Goal: Find specific page/section: Find specific page/section

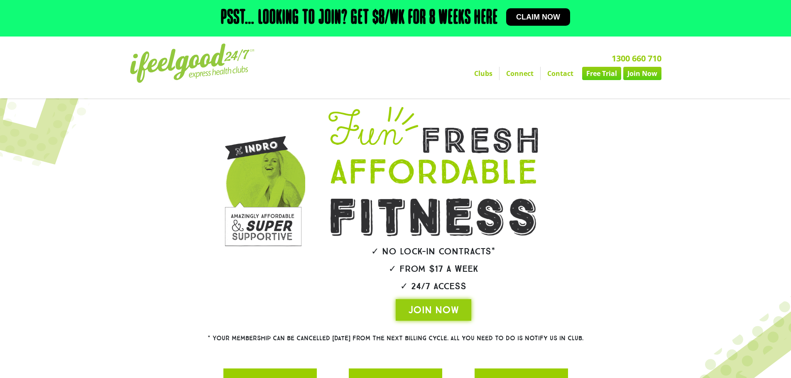
drag, startPoint x: 481, startPoint y: 73, endPoint x: 483, endPoint y: 78, distance: 5.0
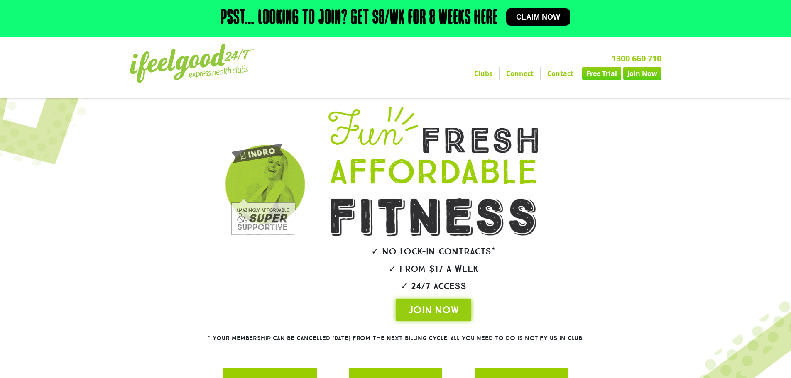
click at [481, 73] on link "Clubs" at bounding box center [483, 73] width 32 height 13
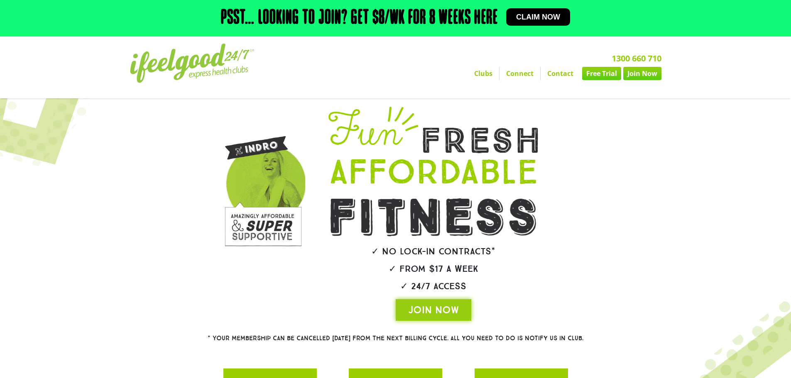
click at [485, 76] on link "Clubs" at bounding box center [483, 73] width 32 height 13
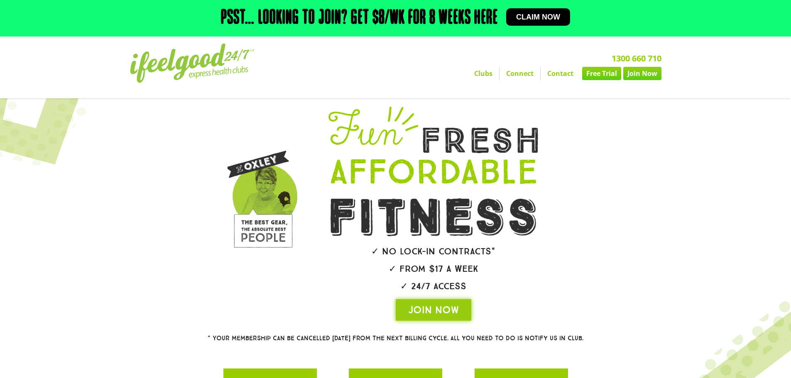
click at [485, 76] on link "Clubs" at bounding box center [483, 73] width 32 height 13
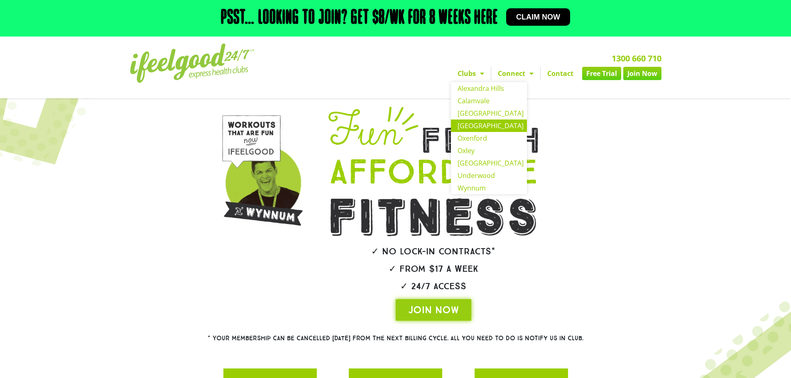
click at [482, 129] on link "[GEOGRAPHIC_DATA]" at bounding box center [489, 126] width 76 height 12
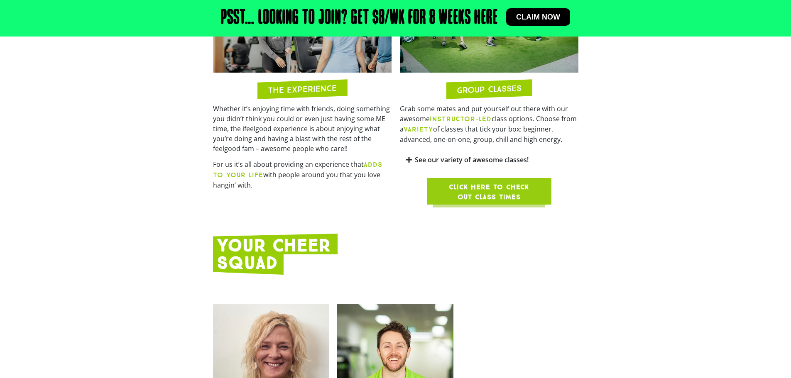
scroll to position [706, 0]
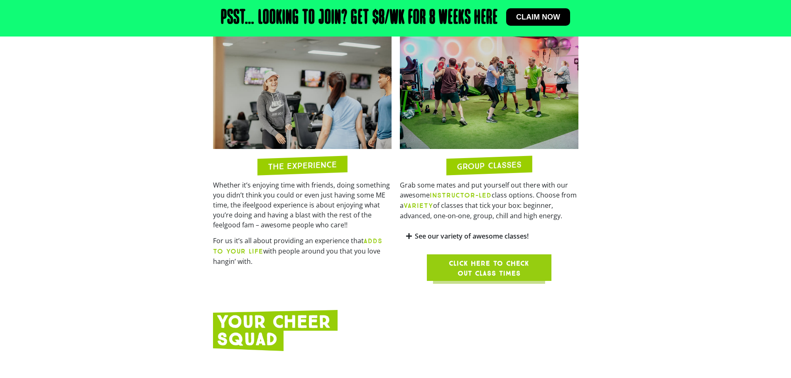
click at [503, 135] on img at bounding box center [489, 89] width 179 height 119
click at [489, 264] on span "Click here to check out class times" at bounding box center [489, 269] width 85 height 20
